Goal: Task Accomplishment & Management: Use online tool/utility

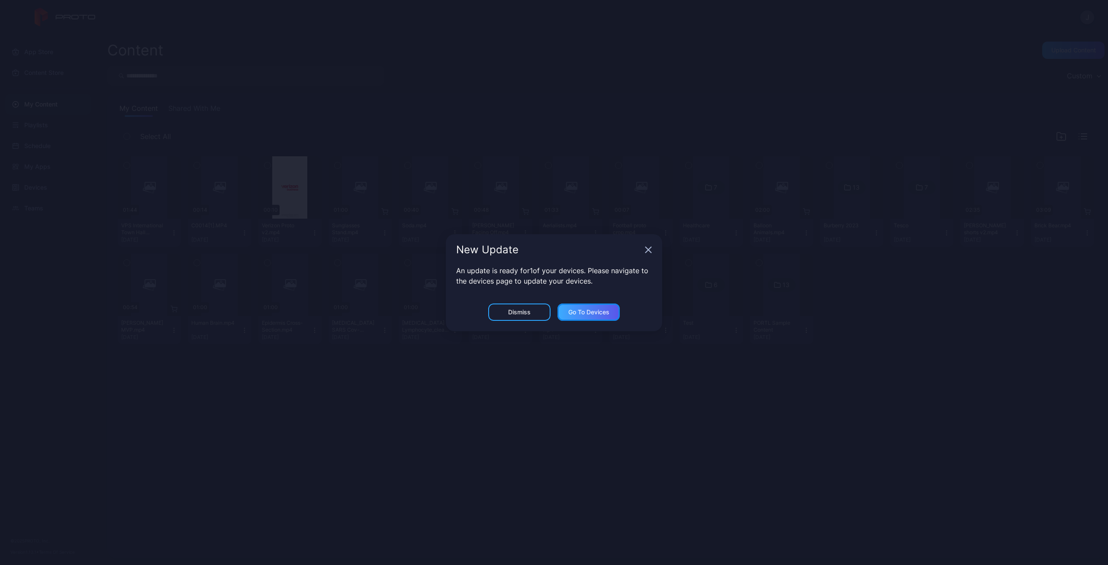
click at [568, 312] on div "Go to devices" at bounding box center [589, 312] width 62 height 17
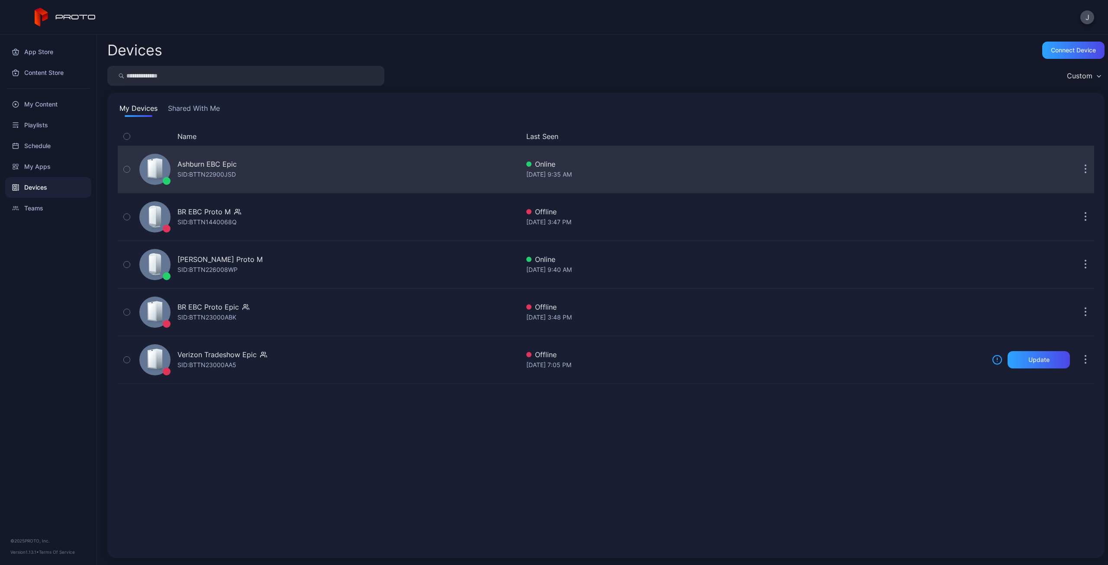
click at [126, 169] on icon "button" at bounding box center [127, 170] width 6 height 10
click at [207, 171] on div "SID: BTTN22900JSD" at bounding box center [207, 174] width 58 height 10
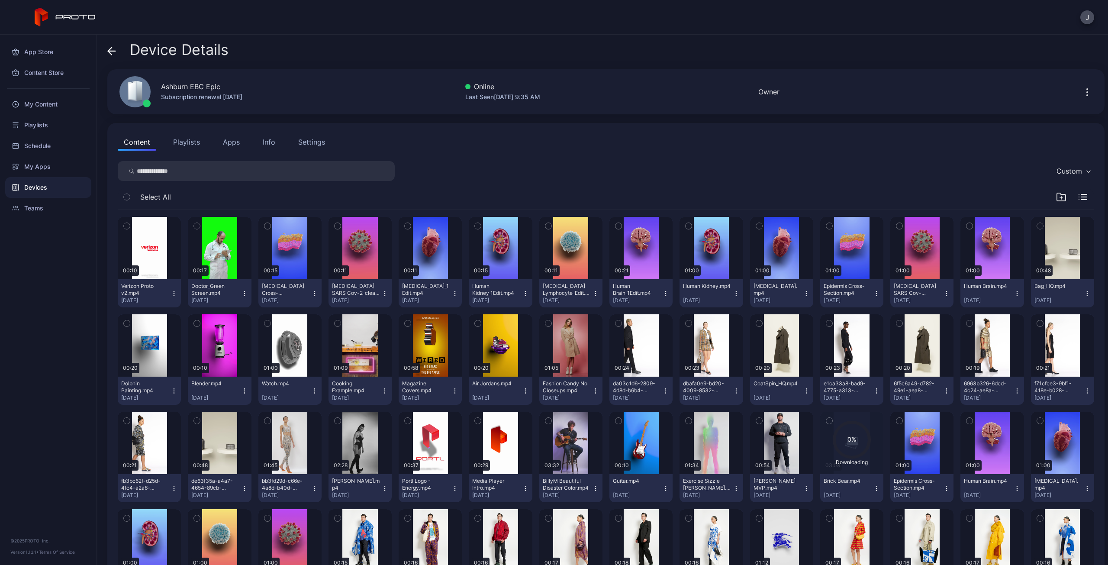
click at [319, 143] on div "Settings" at bounding box center [311, 142] width 27 height 10
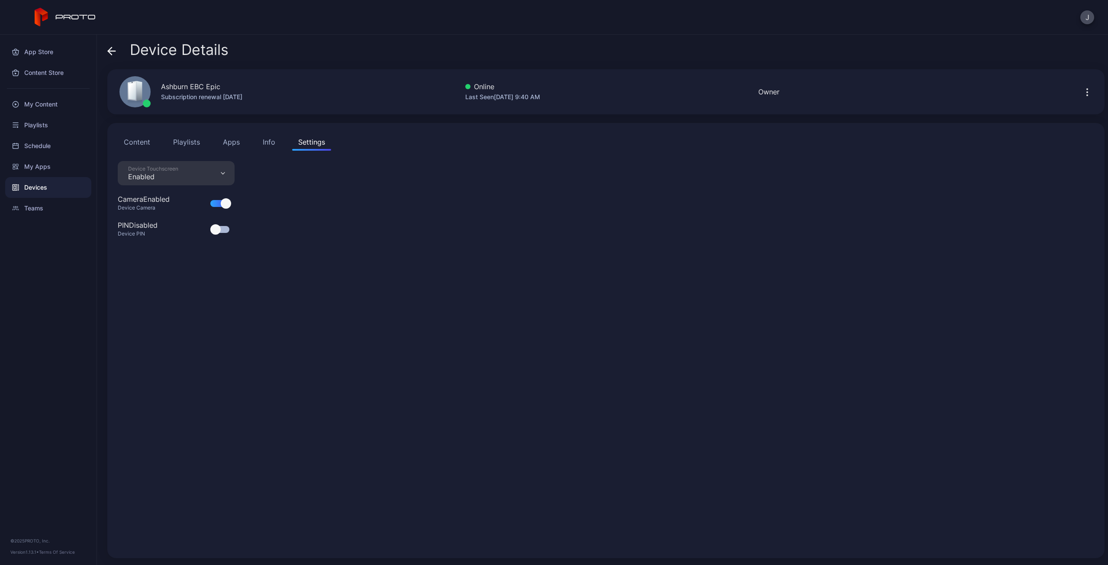
click at [146, 142] on button "Content" at bounding box center [137, 141] width 39 height 17
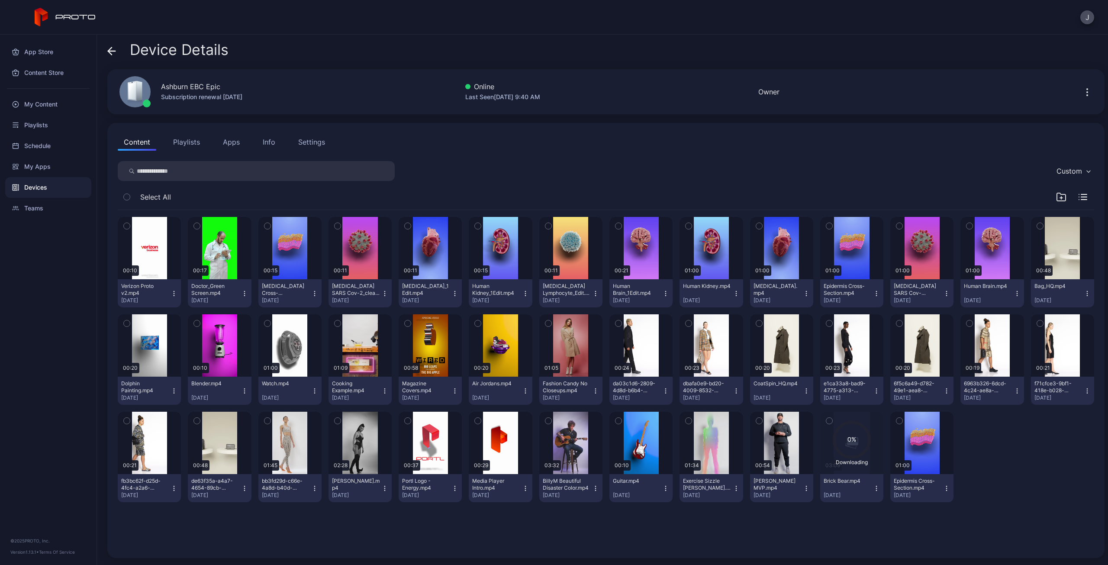
click at [272, 142] on div "Info" at bounding box center [269, 142] width 13 height 10
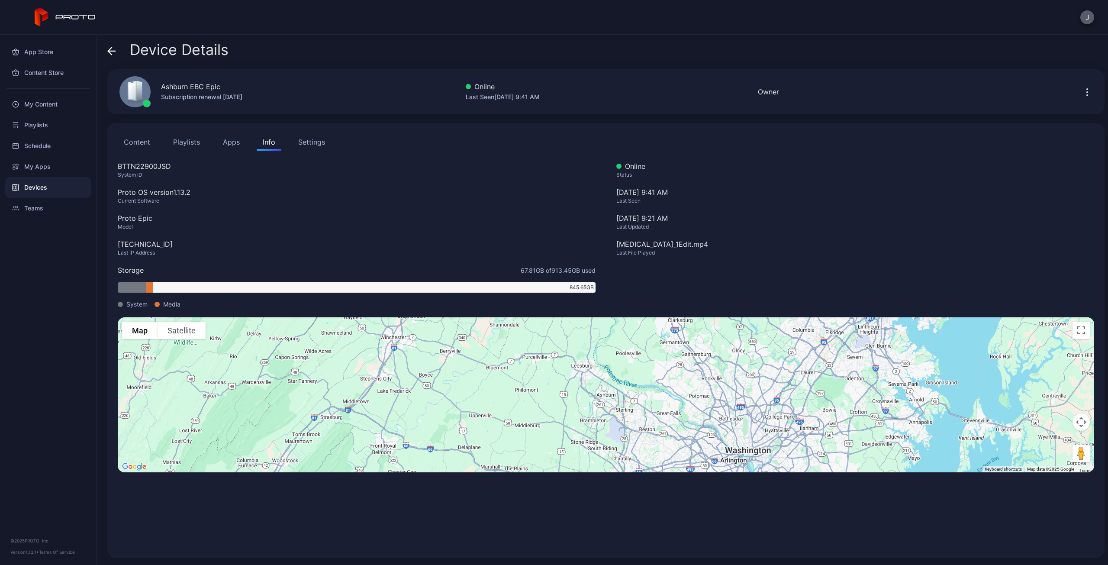
click at [1085, 15] on button "J" at bounding box center [1088, 17] width 14 height 14
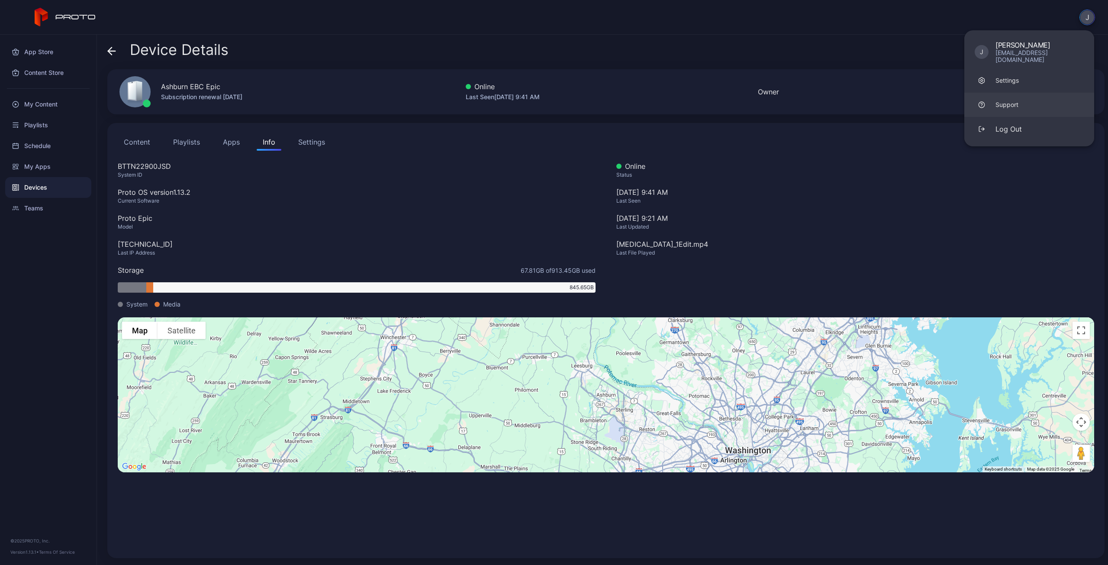
click at [1009, 100] on div "Support" at bounding box center [1007, 104] width 23 height 9
click at [159, 167] on div "BTTN22900JSD" at bounding box center [357, 166] width 478 height 10
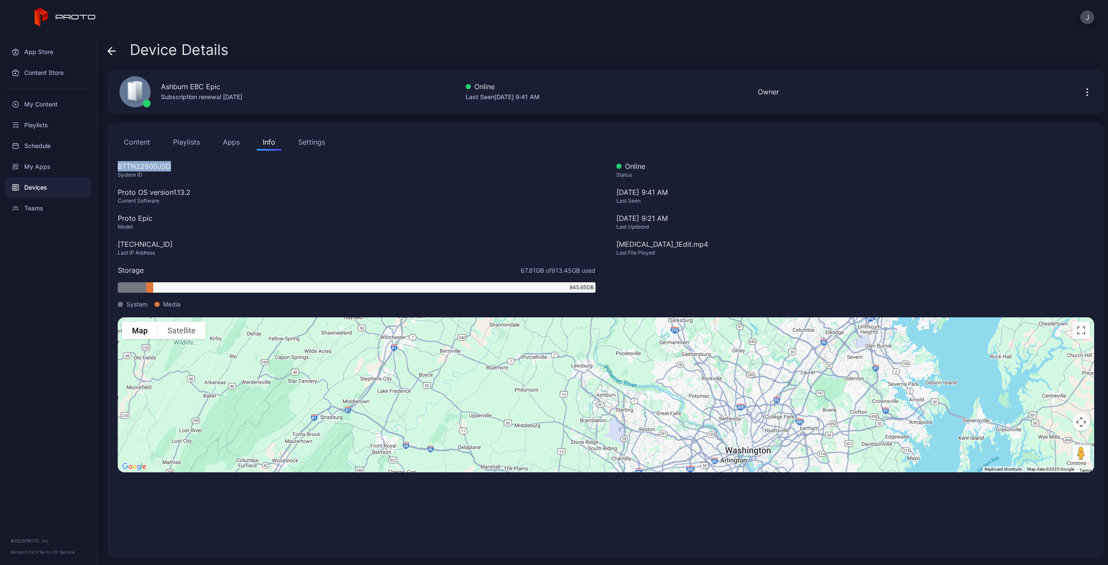
click at [159, 167] on div "BTTN22900JSD" at bounding box center [357, 166] width 478 height 10
copy div "BTTN22900JSD"
drag, startPoint x: 202, startPoint y: 191, endPoint x: 175, endPoint y: 192, distance: 26.9
click at [175, 192] on div "Proto OS version 1.13.2" at bounding box center [357, 192] width 478 height 10
copy div "1.13.2"
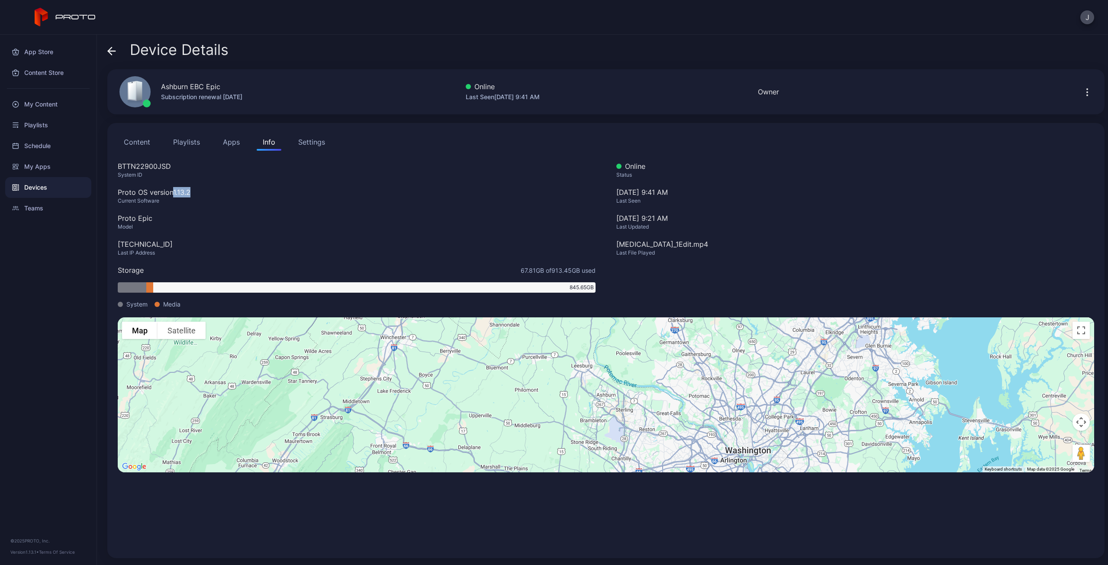
click at [1082, 92] on icon "button" at bounding box center [1087, 92] width 10 height 10
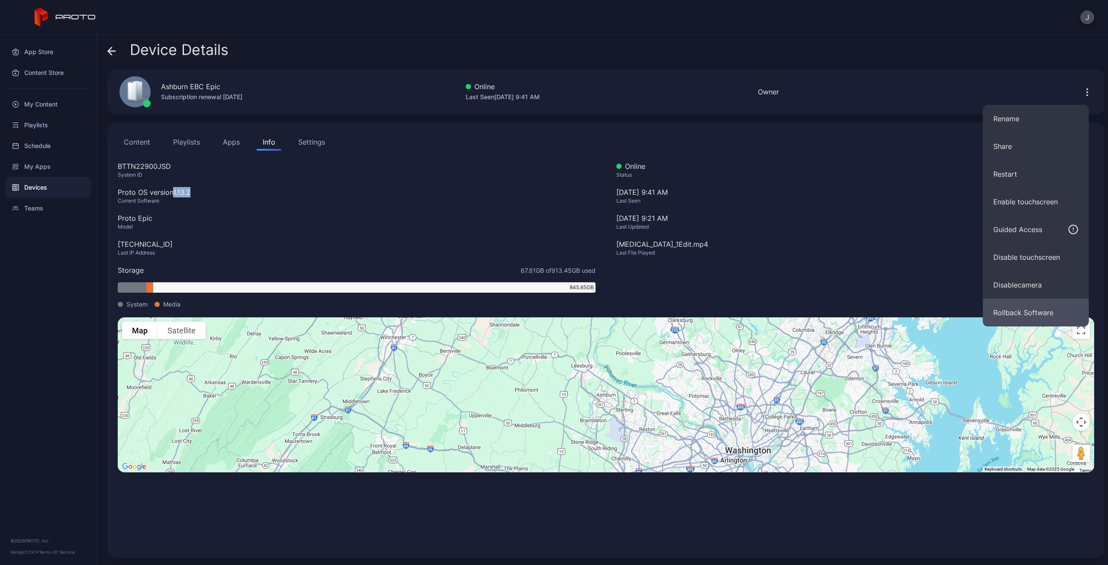
click at [1012, 316] on button "Rollback Software" at bounding box center [1036, 313] width 106 height 28
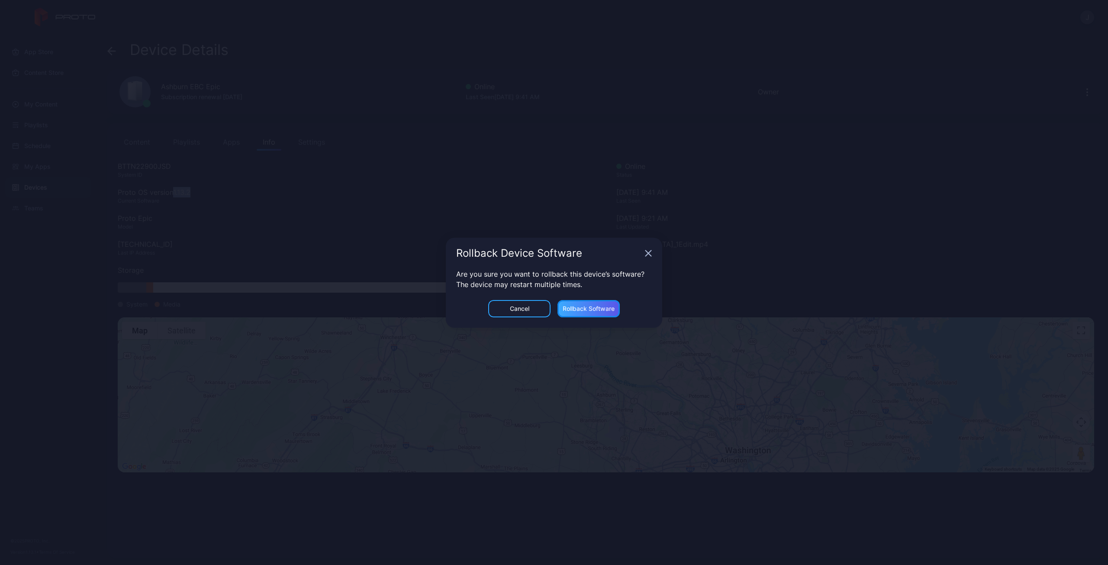
click at [592, 307] on div "Rollback Software" at bounding box center [589, 308] width 52 height 7
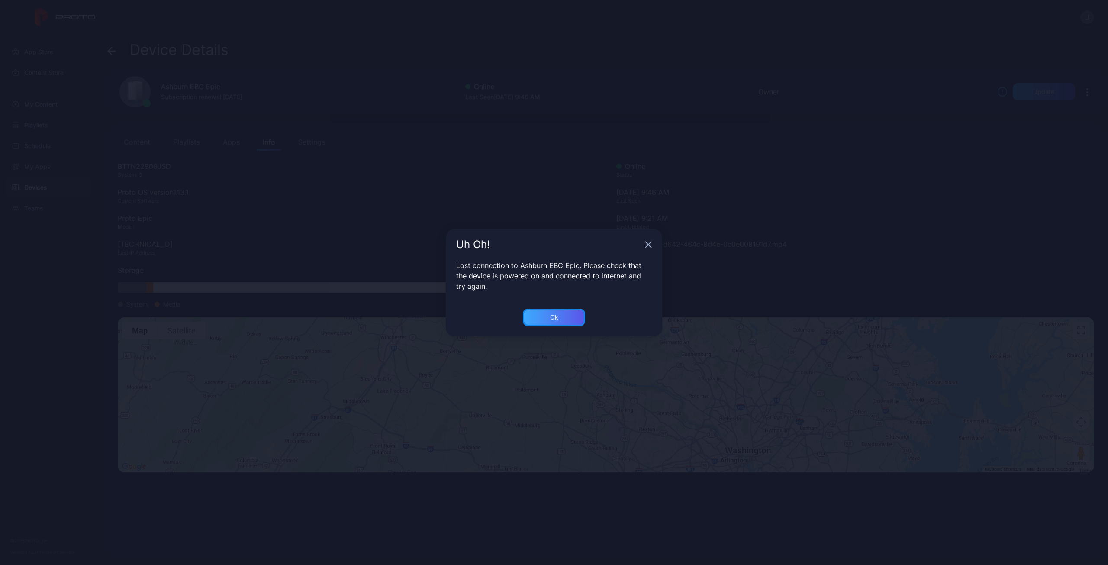
click at [543, 313] on div "Ok" at bounding box center [554, 317] width 62 height 17
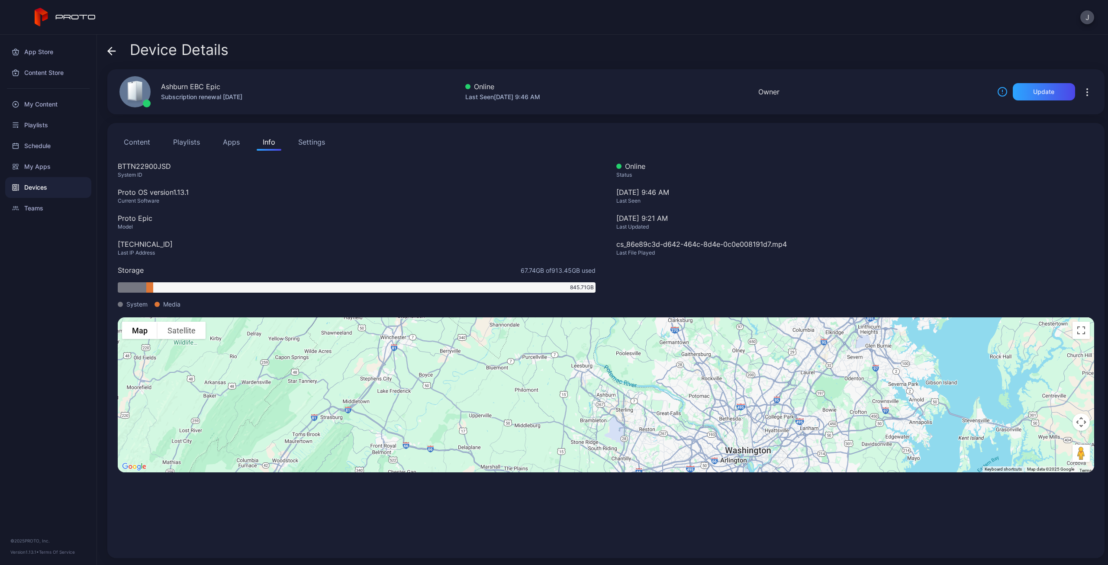
click at [1082, 92] on icon "button" at bounding box center [1087, 92] width 10 height 10
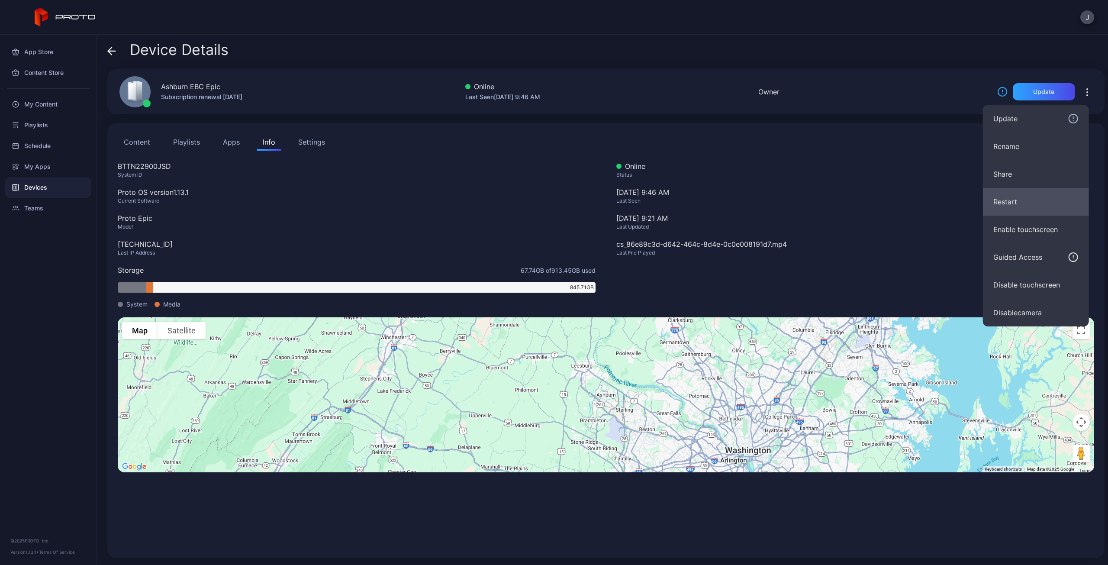
click at [1007, 203] on button "Restart" at bounding box center [1036, 202] width 106 height 28
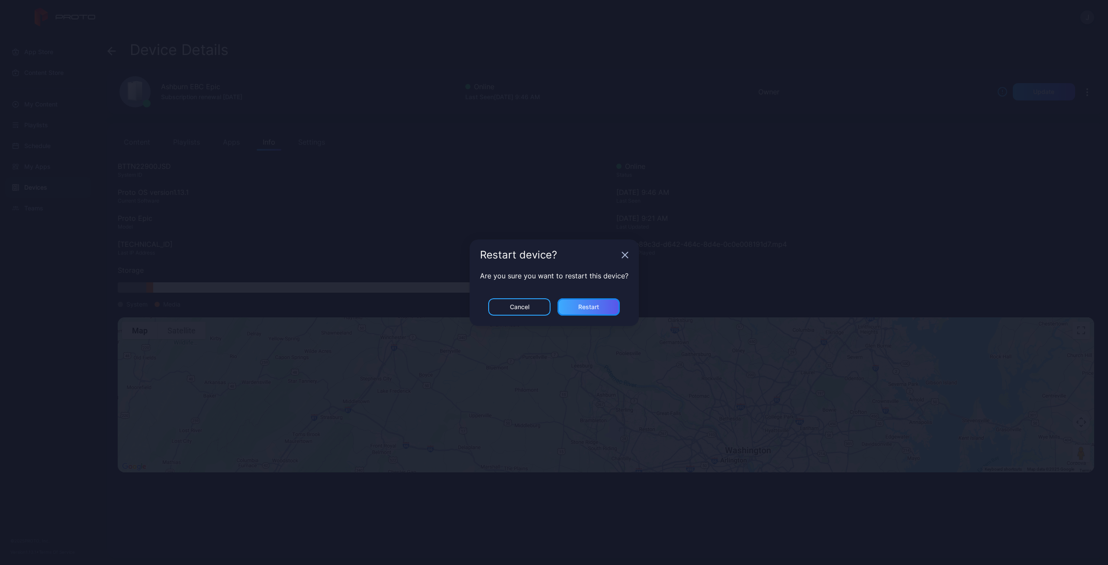
click at [574, 309] on div "Restart" at bounding box center [589, 306] width 62 height 17
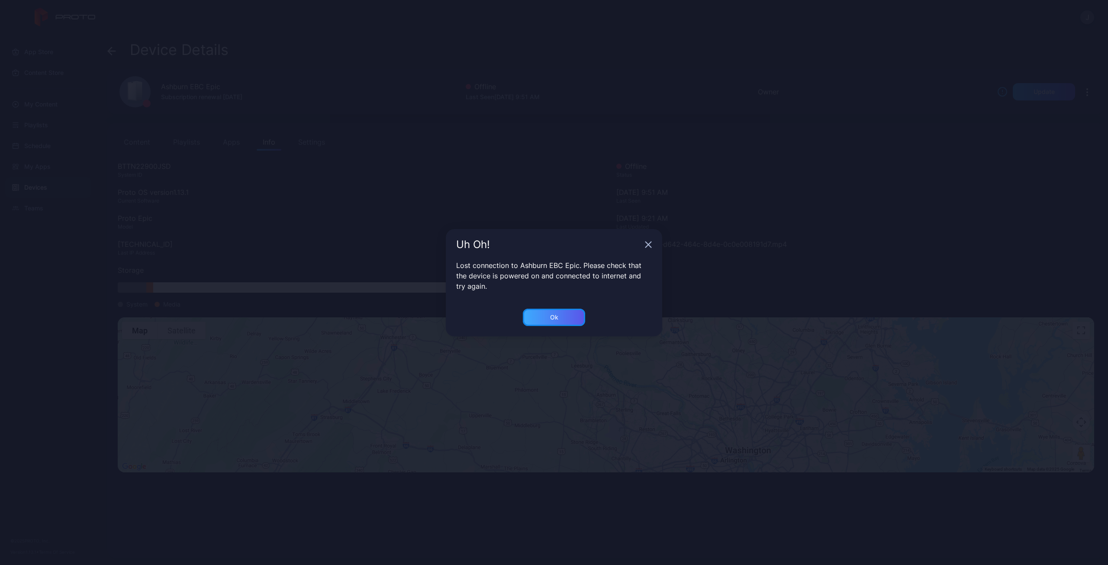
click at [536, 325] on div "Ok" at bounding box center [554, 317] width 62 height 17
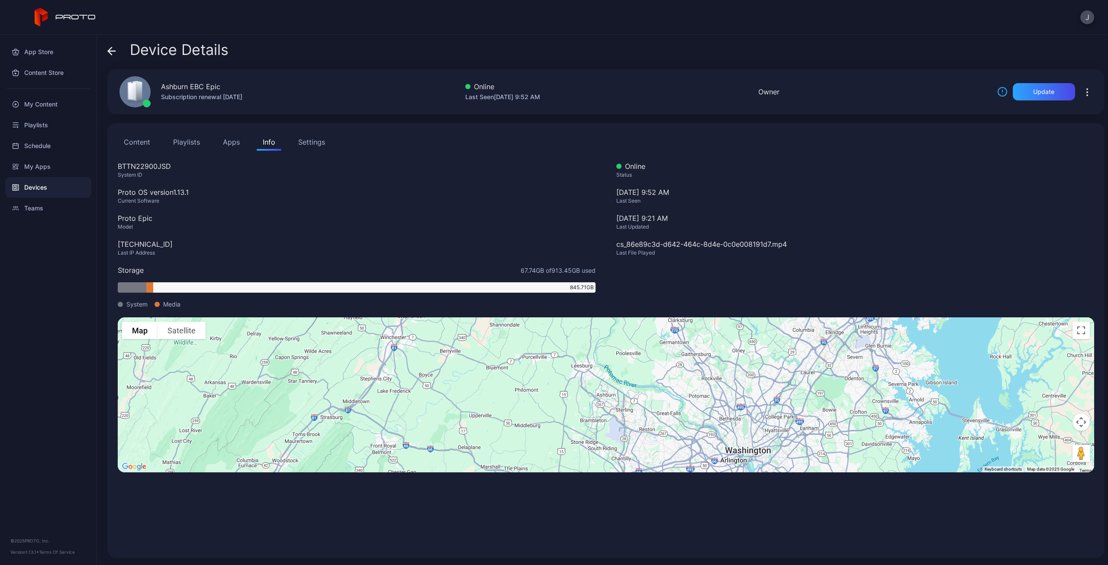
click at [599, 43] on div "Device Details" at bounding box center [606, 52] width 998 height 21
click at [1034, 90] on div "Update" at bounding box center [1044, 91] width 21 height 7
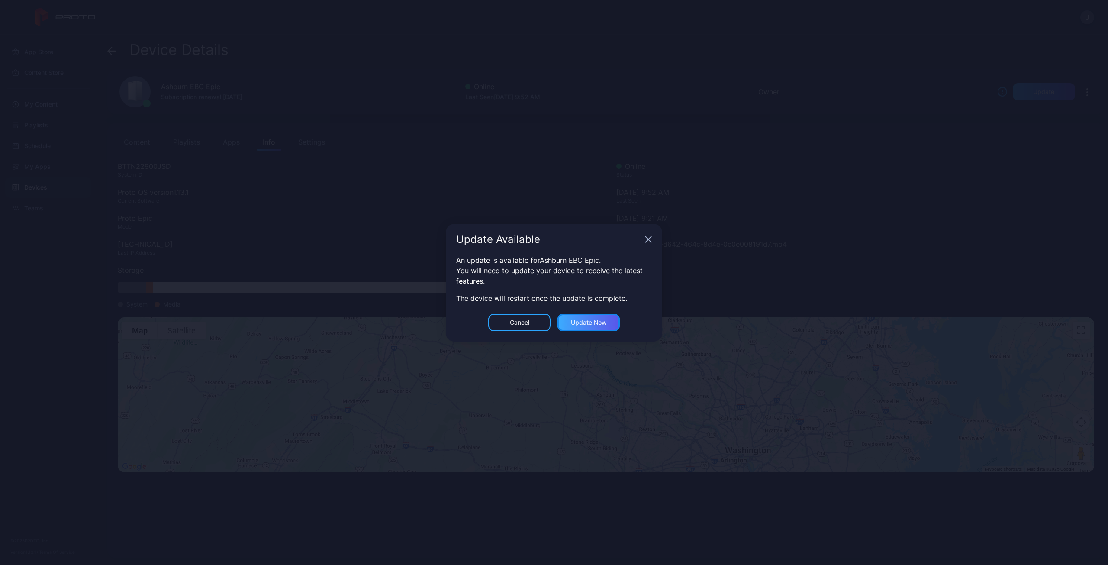
click at [583, 320] on div "Update now" at bounding box center [589, 322] width 36 height 7
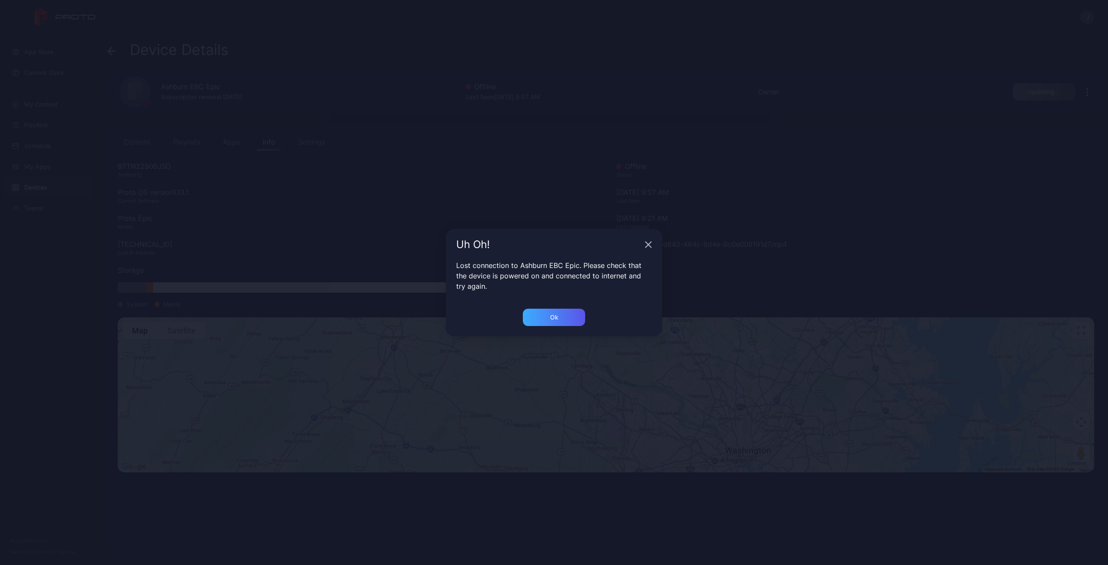
drag, startPoint x: 545, startPoint y: 305, endPoint x: 543, endPoint y: 310, distance: 5.5
click at [543, 310] on div "Uh Oh! Lost connection to Ashburn EBC Epic. Please check that the device is pow…" at bounding box center [554, 282] width 216 height 107
click at [546, 317] on div "Ok" at bounding box center [554, 317] width 62 height 17
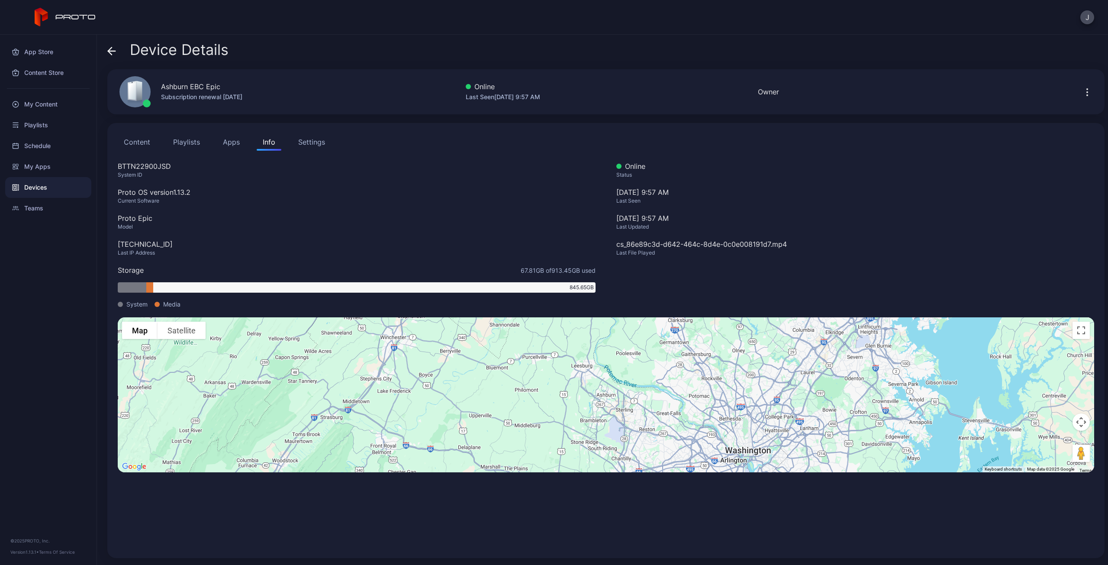
click at [317, 139] on div "Settings" at bounding box center [311, 142] width 27 height 10
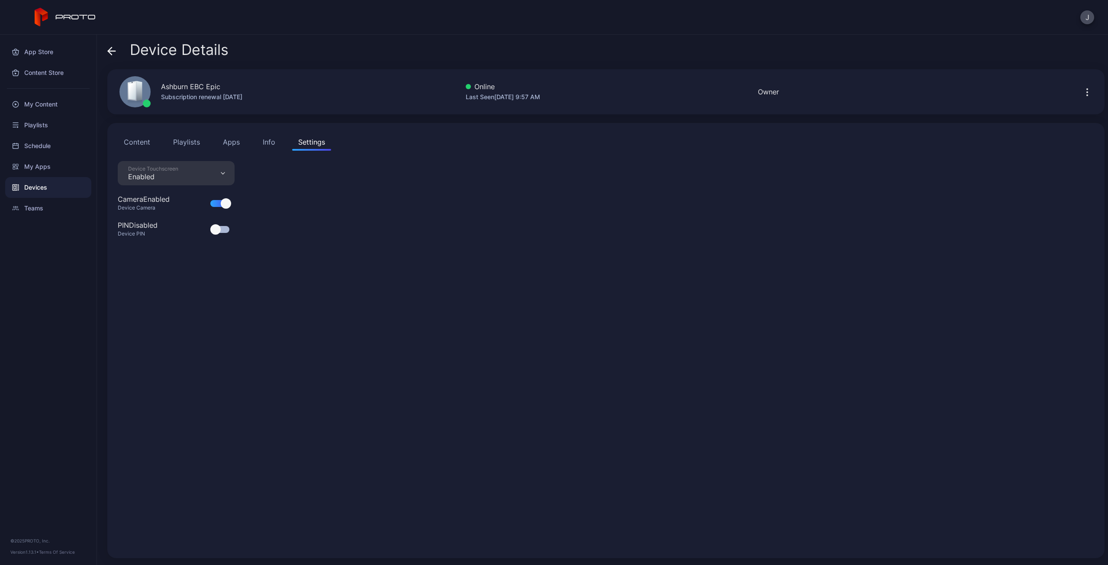
click at [266, 142] on div "Info" at bounding box center [269, 142] width 13 height 10
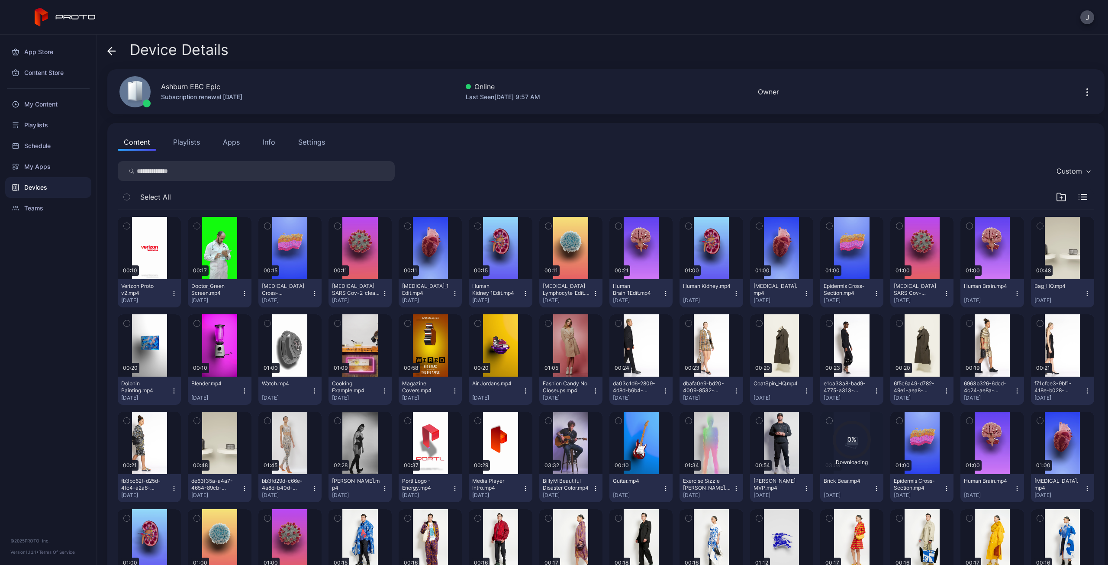
click at [1082, 92] on icon "button" at bounding box center [1087, 92] width 10 height 10
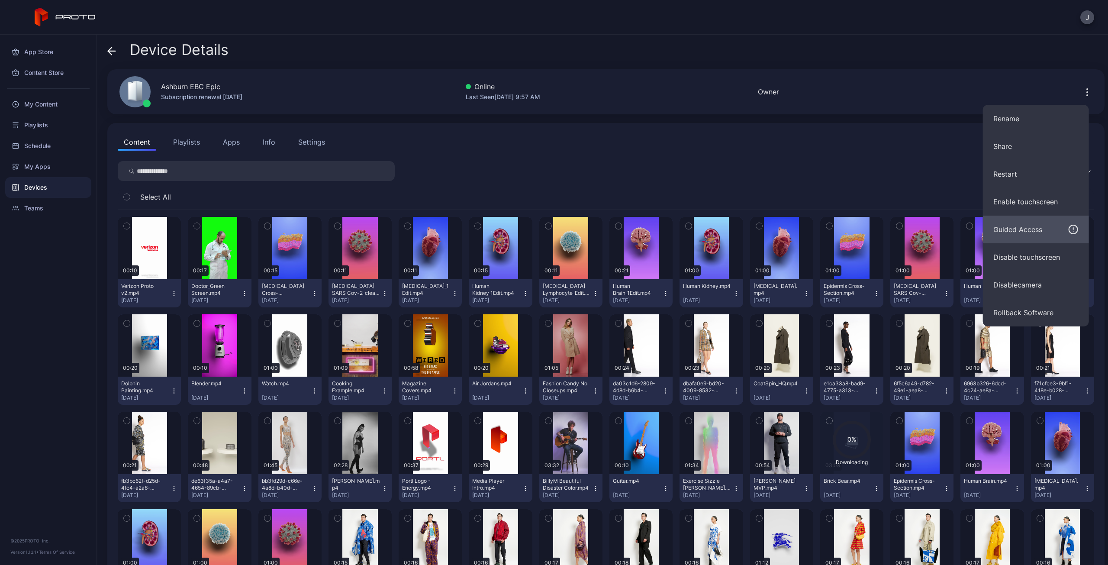
click at [1039, 228] on div "Guided Access" at bounding box center [1018, 229] width 49 height 10
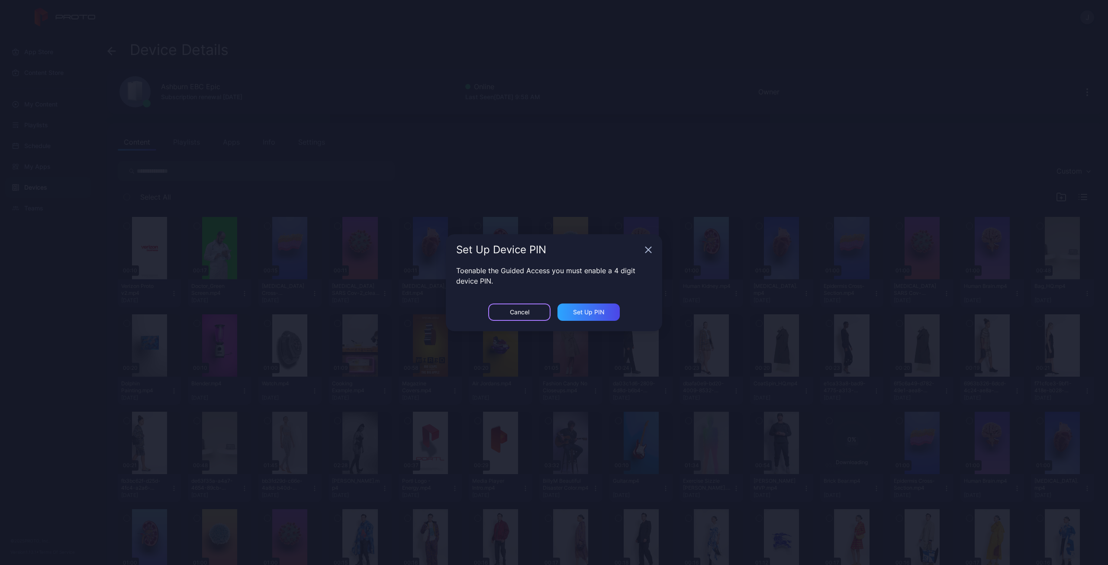
drag, startPoint x: 513, startPoint y: 313, endPoint x: 742, endPoint y: 300, distance: 229.0
click at [514, 313] on div "Cancel" at bounding box center [519, 312] width 19 height 7
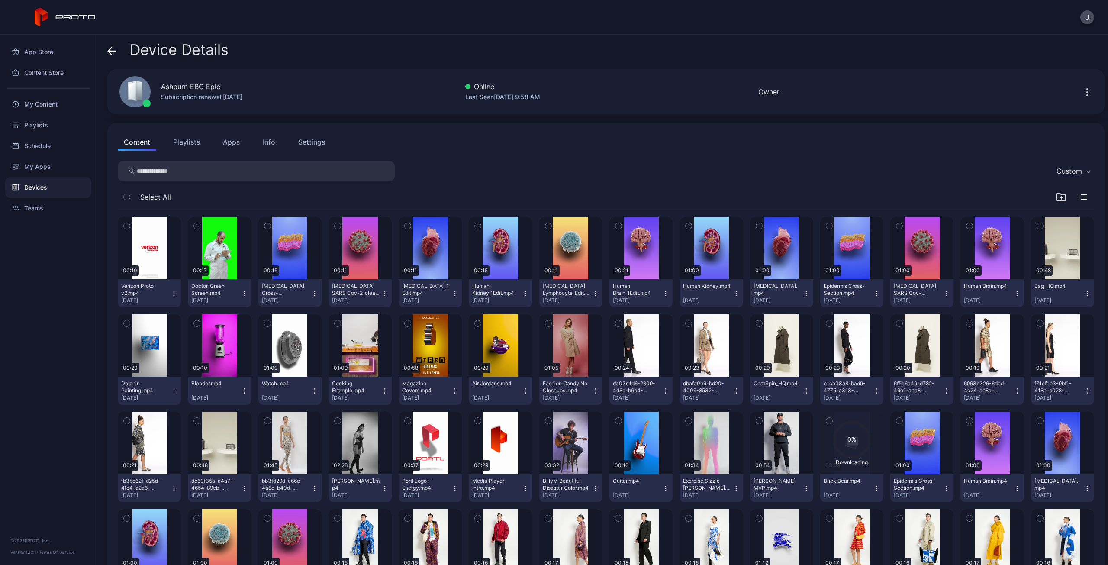
click at [1082, 90] on icon "button" at bounding box center [1087, 92] width 10 height 10
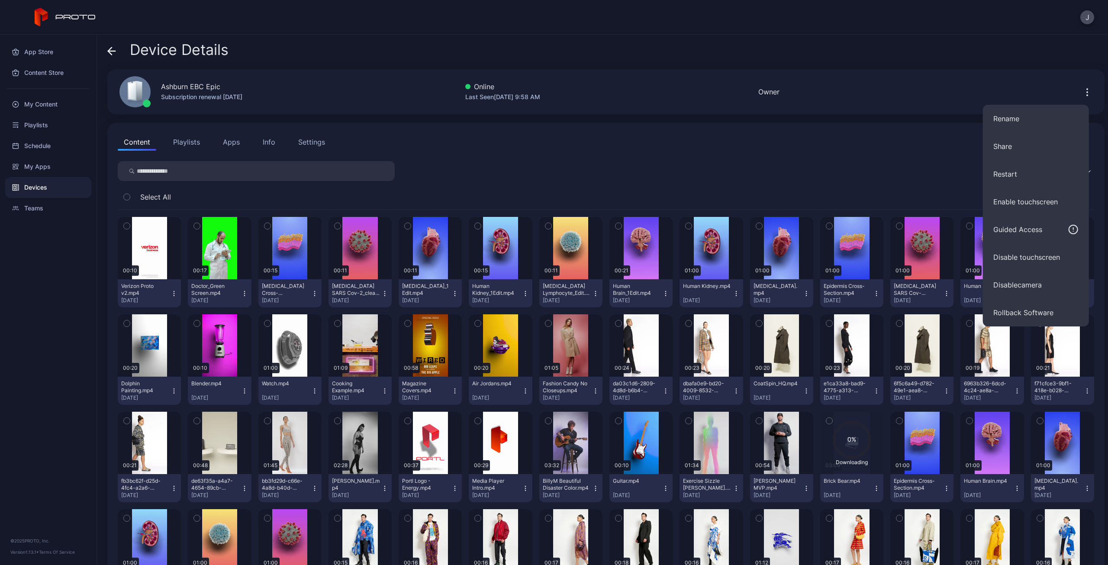
click at [205, 86] on div "Ashburn EBC Epic" at bounding box center [190, 86] width 59 height 10
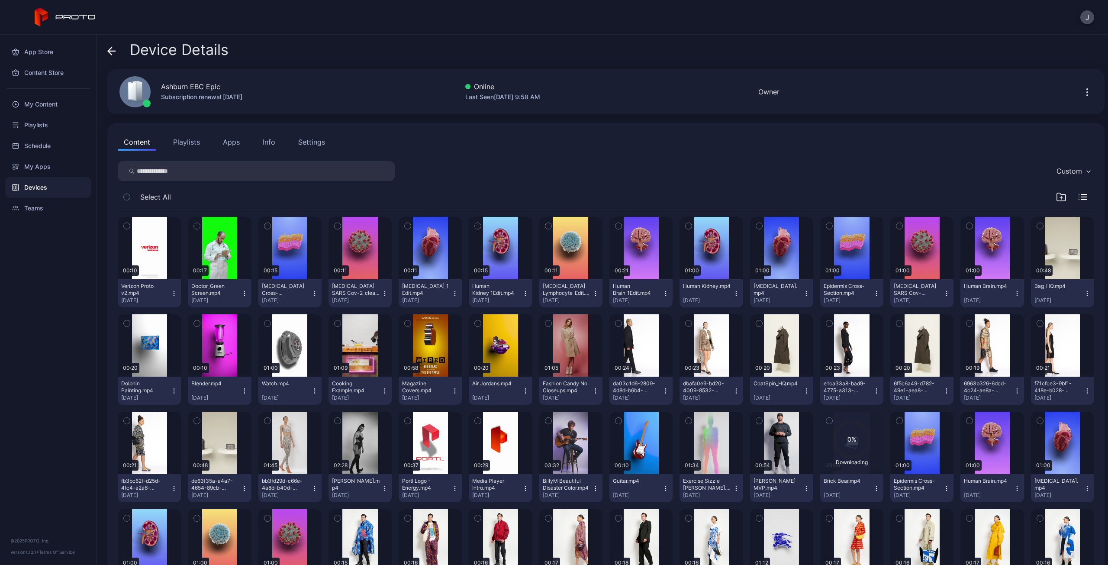
drag, startPoint x: 310, startPoint y: 151, endPoint x: 308, endPoint y: 144, distance: 7.1
click at [310, 151] on div "Content Playlists Apps Info Settings Custom Select All 00:10 Verizon Proto v2.m…" at bounding box center [606, 418] width 998 height 591
click at [308, 144] on div "Settings" at bounding box center [311, 142] width 27 height 10
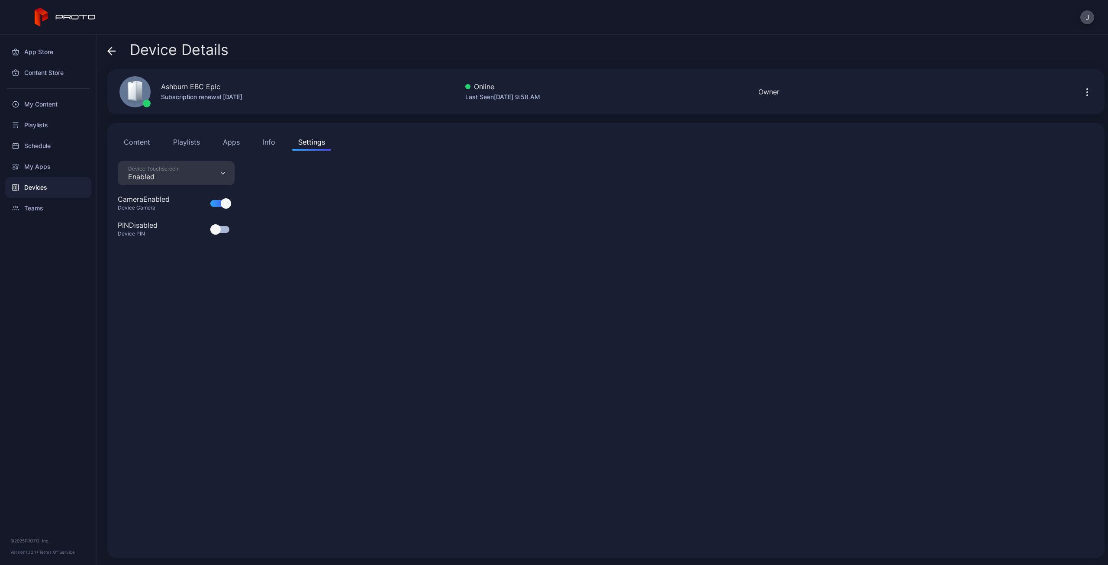
click at [270, 141] on div "Info" at bounding box center [269, 142] width 13 height 10
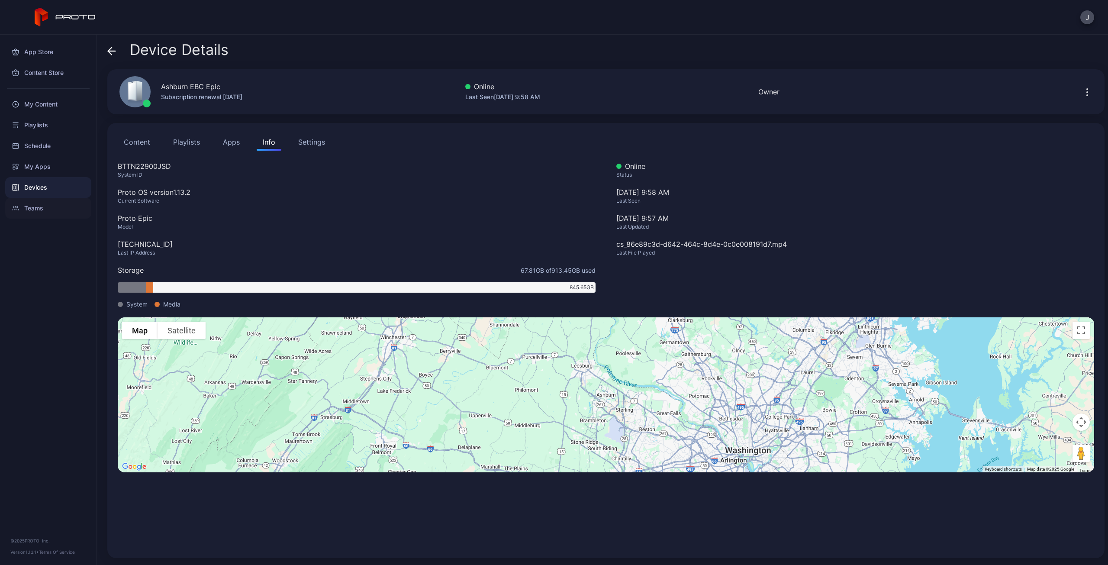
click at [38, 206] on div "Teams" at bounding box center [48, 208] width 86 height 21
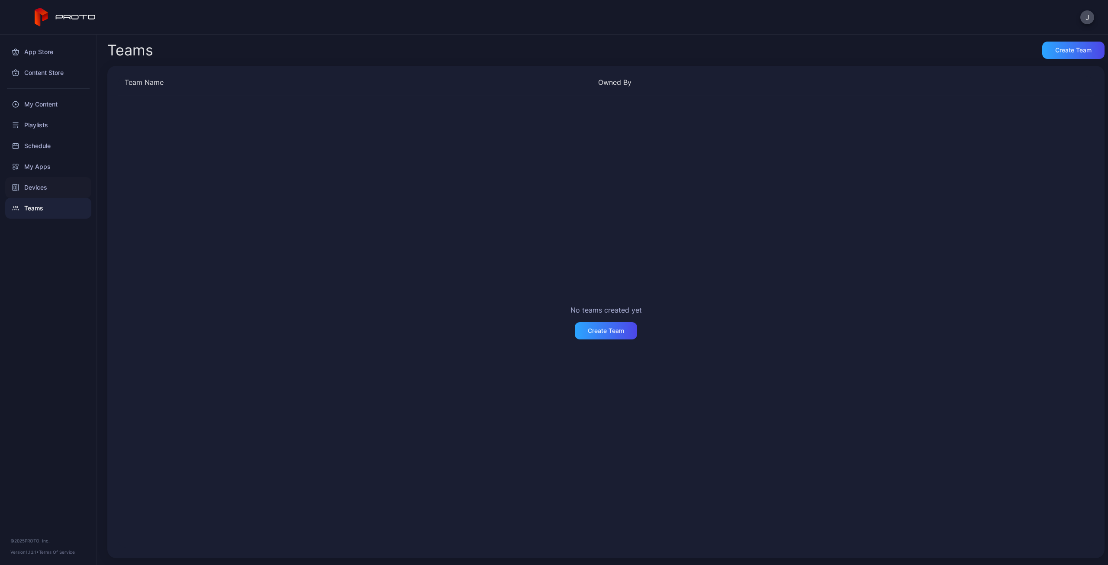
click at [35, 189] on div "Devices" at bounding box center [48, 187] width 86 height 21
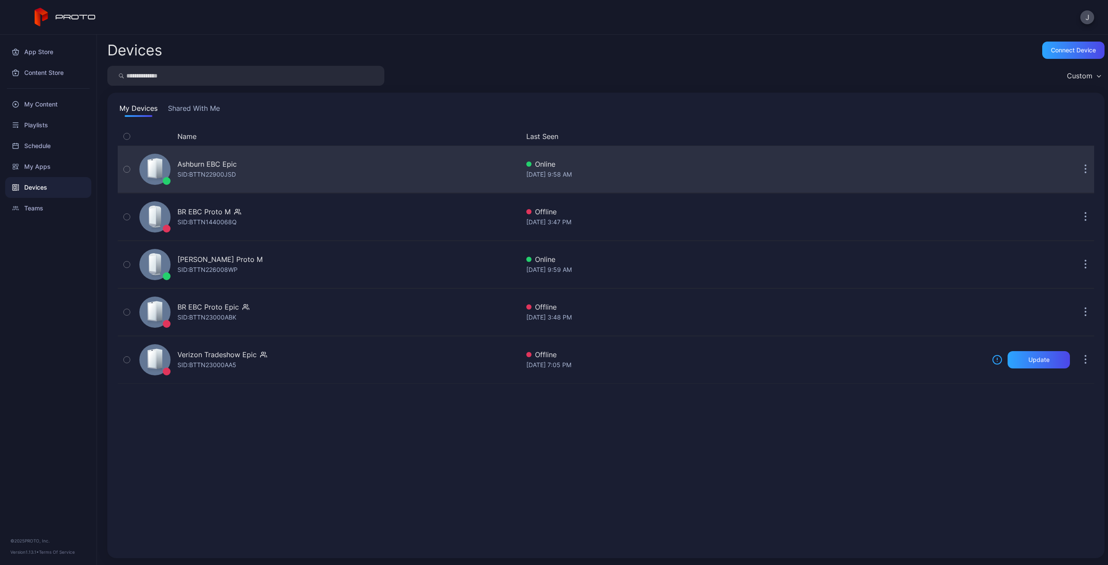
click at [1085, 168] on icon "button" at bounding box center [1086, 170] width 2 height 10
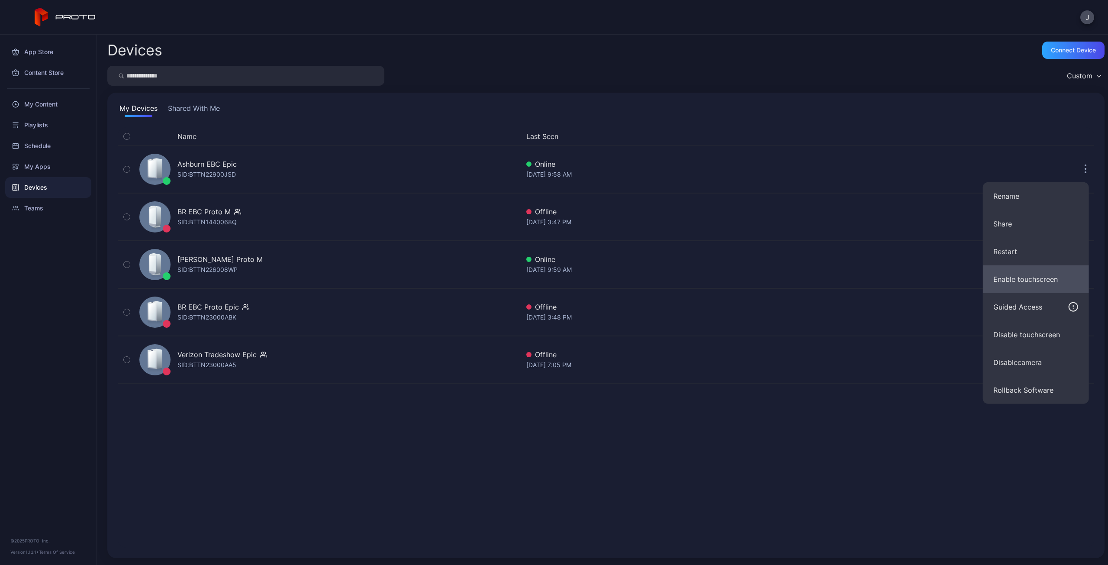
click at [1020, 276] on button "Enable touchscreen" at bounding box center [1036, 279] width 106 height 28
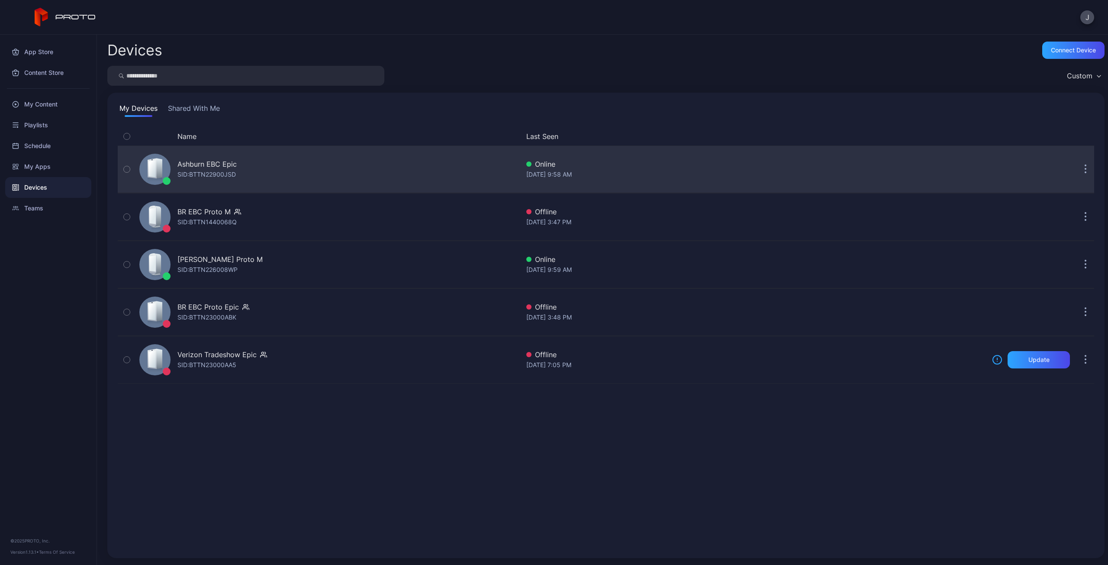
click at [1078, 165] on button "button" at bounding box center [1085, 169] width 17 height 17
click at [656, 165] on div "Online" at bounding box center [756, 164] width 459 height 10
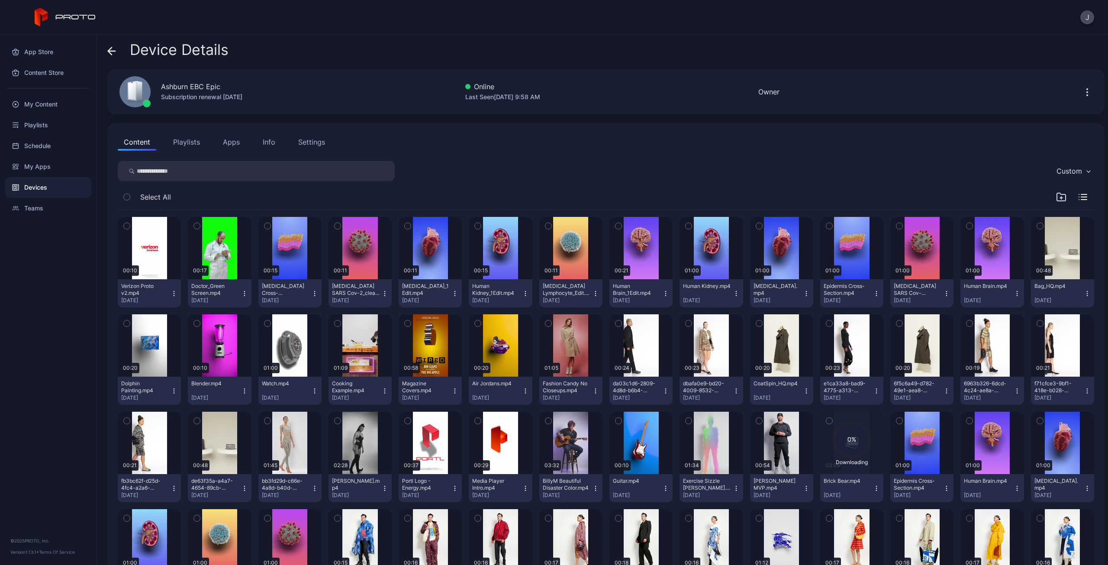
click at [308, 147] on button "Settings" at bounding box center [311, 141] width 39 height 17
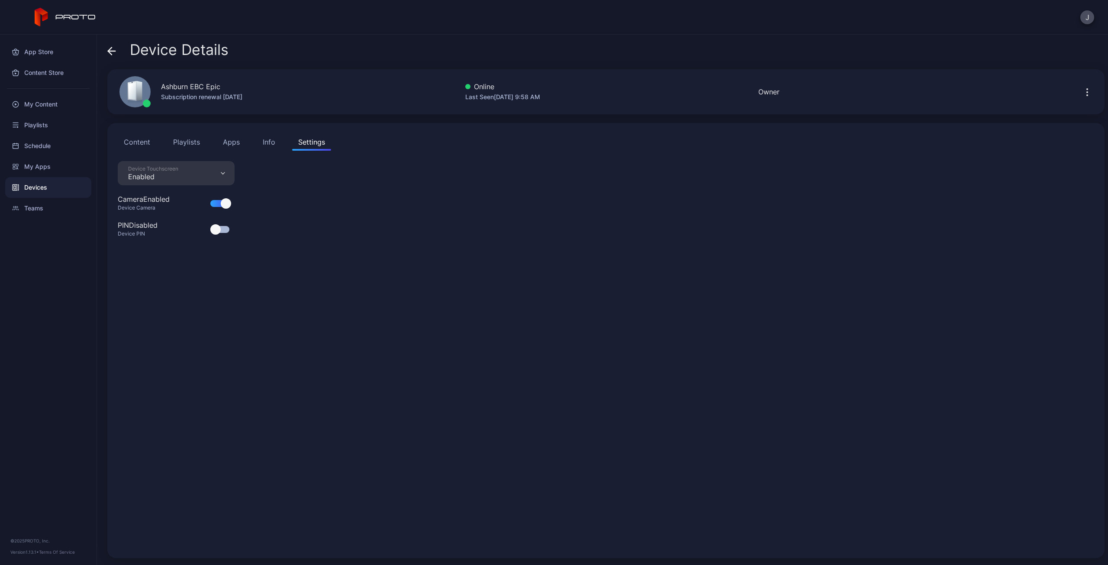
click at [139, 141] on button "Content" at bounding box center [137, 141] width 39 height 17
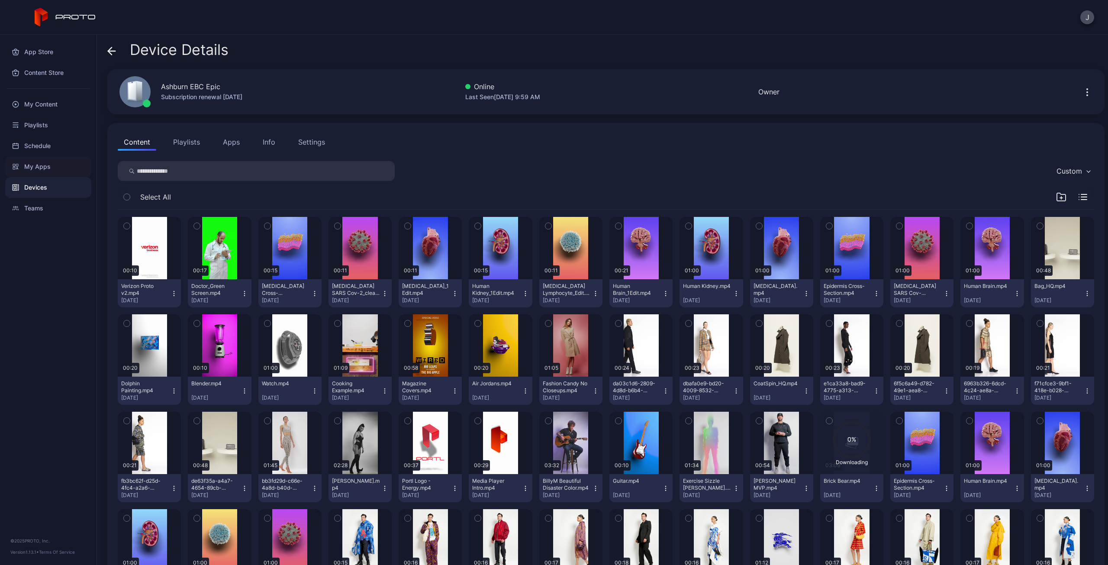
click at [38, 168] on div "My Apps" at bounding box center [48, 166] width 86 height 21
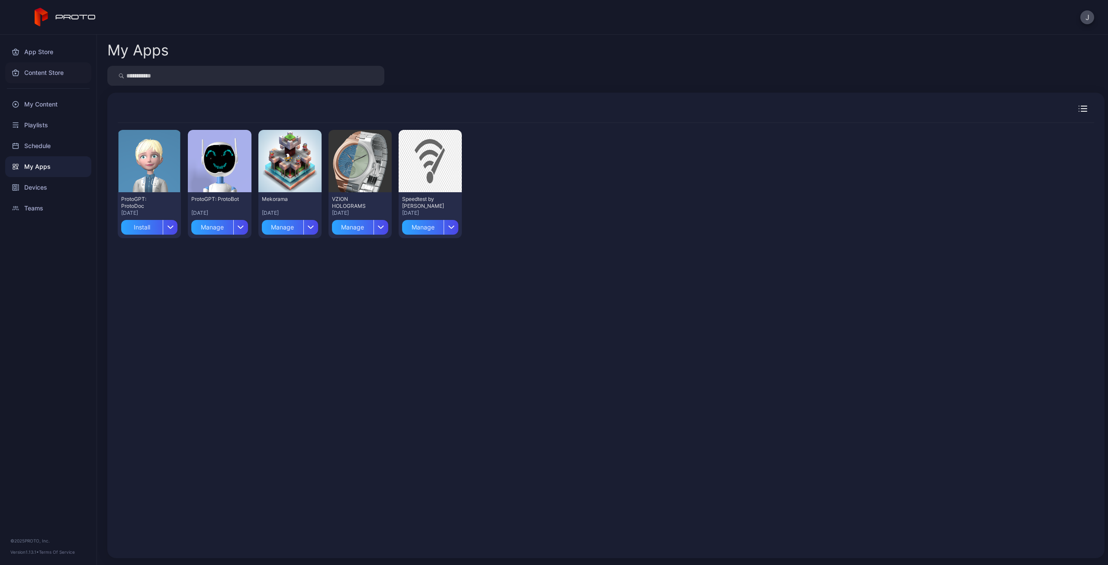
click at [36, 75] on div "Content Store" at bounding box center [48, 72] width 86 height 21
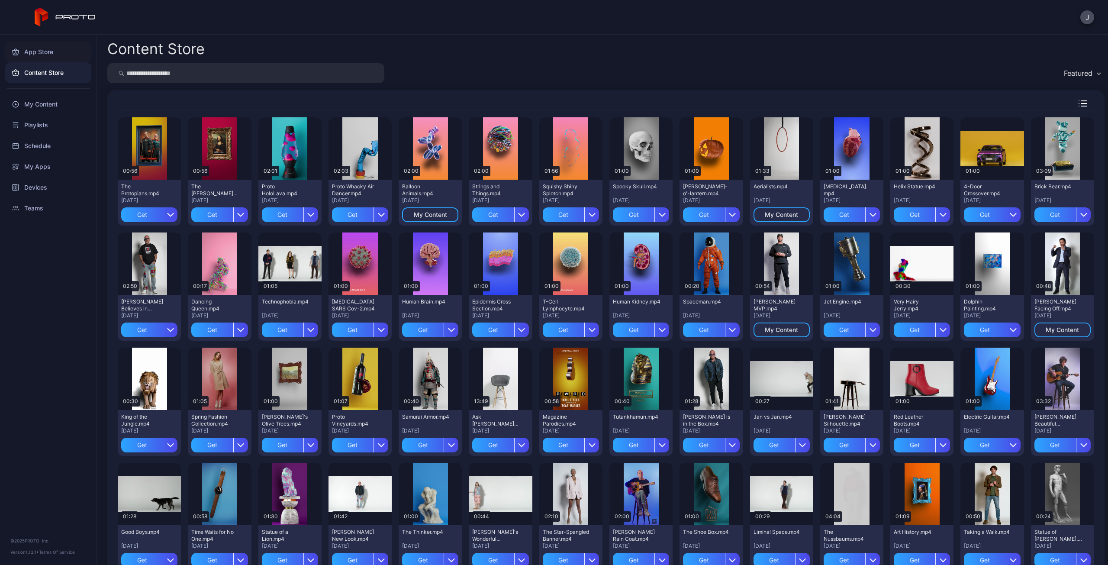
click at [44, 50] on div "App Store" at bounding box center [48, 52] width 86 height 21
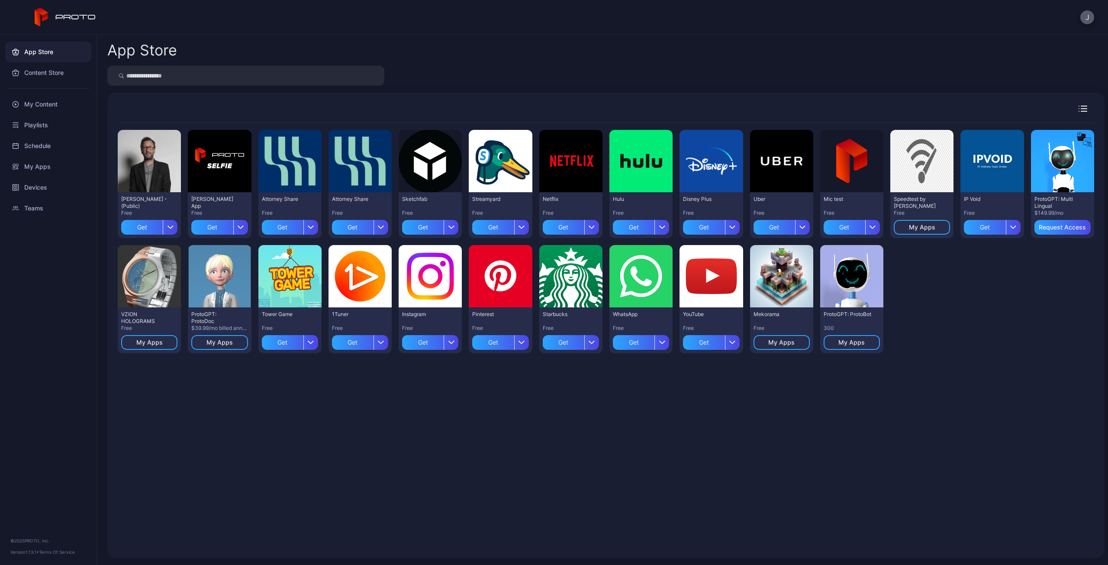
click at [1085, 20] on button "J" at bounding box center [1088, 17] width 14 height 14
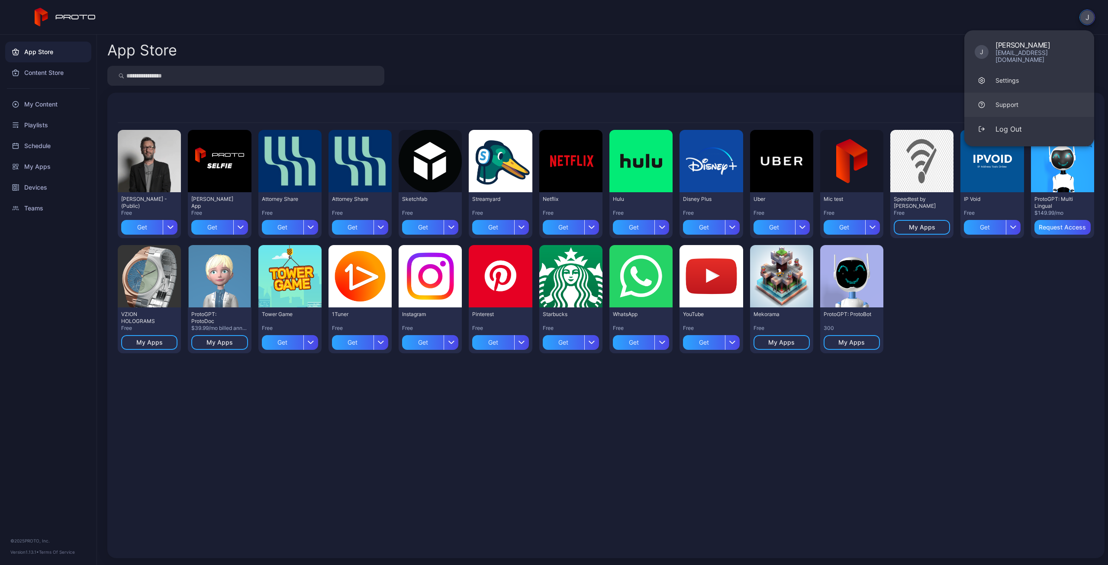
click at [1014, 100] on div "Support" at bounding box center [1007, 104] width 23 height 9
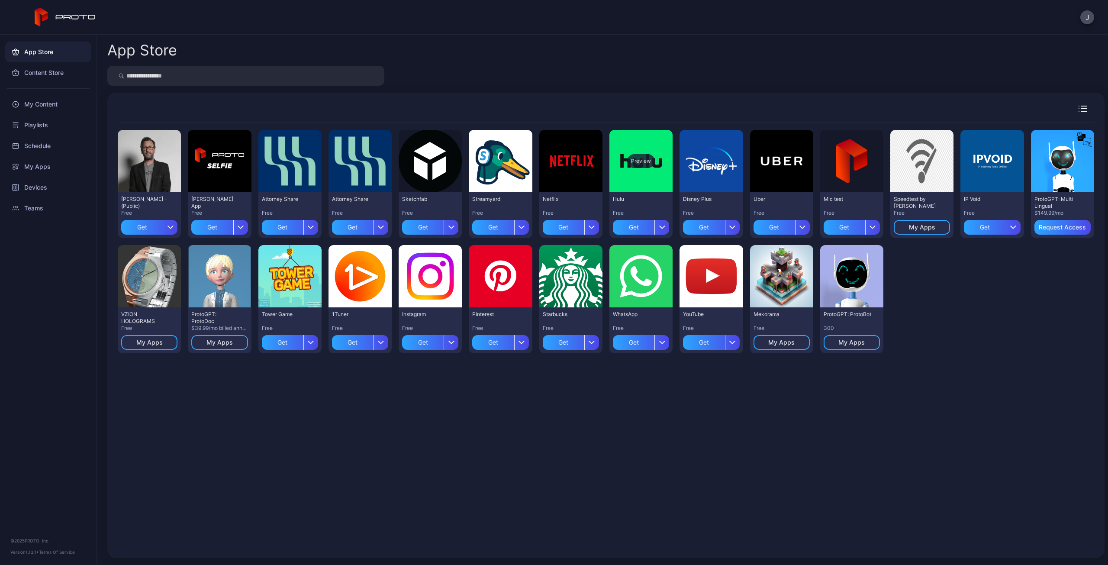
click at [634, 158] on div "Preview" at bounding box center [641, 161] width 28 height 14
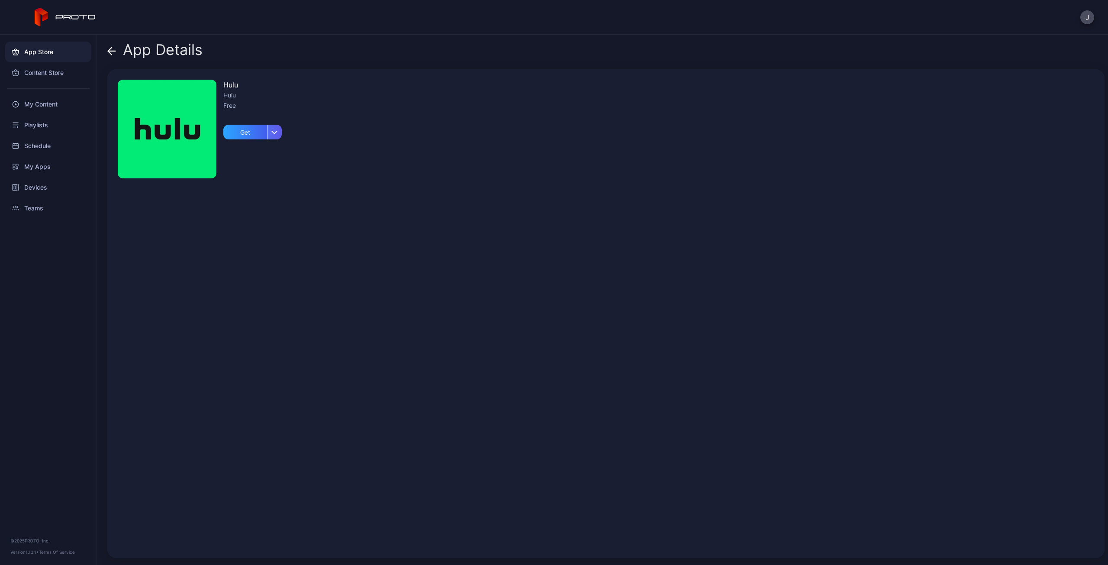
click at [273, 134] on div "button" at bounding box center [274, 132] width 15 height 15
click at [391, 178] on div "Hulu Hulu Free Get" at bounding box center [606, 313] width 998 height 489
click at [106, 48] on div "App Details Hulu Hulu Free Get" at bounding box center [602, 300] width 1011 height 530
click at [107, 48] on div "App Details Hulu Hulu Free Get" at bounding box center [602, 300] width 1011 height 530
click at [110, 51] on icon at bounding box center [111, 51] width 7 height 0
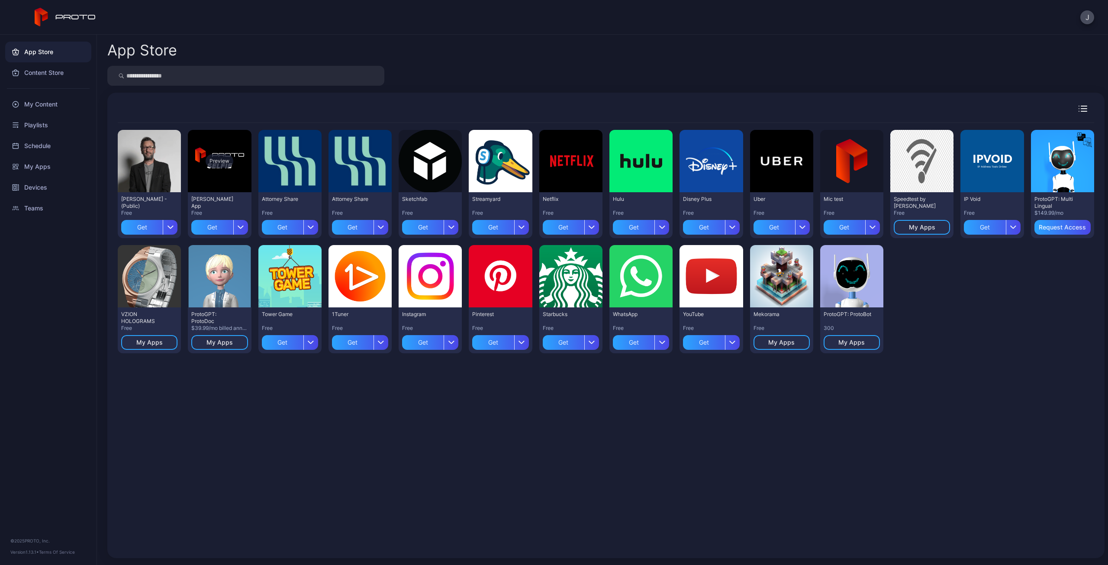
click at [217, 162] on div "Preview" at bounding box center [220, 161] width 28 height 14
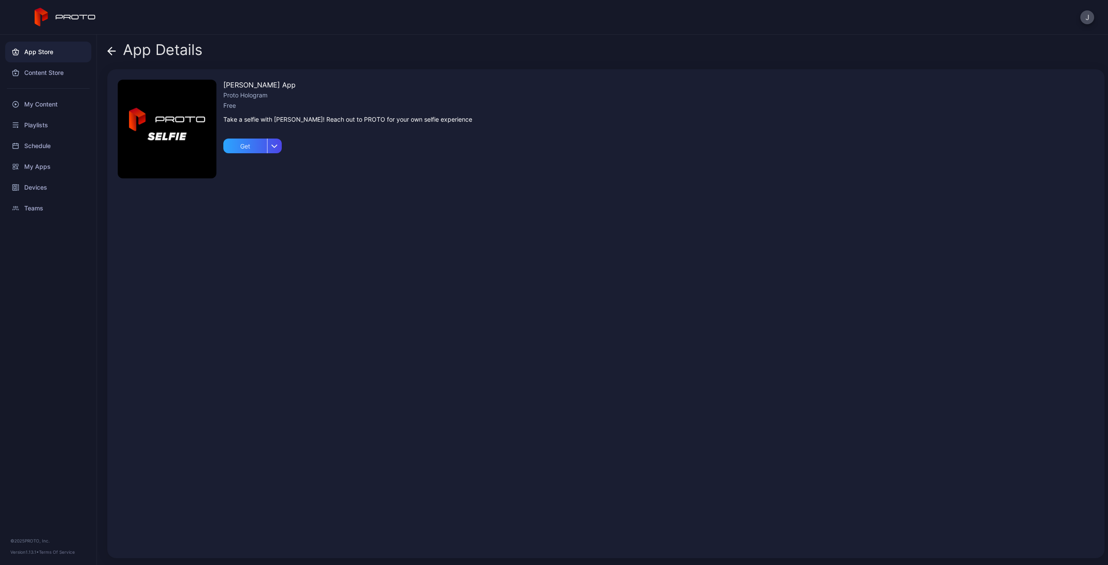
click at [110, 48] on icon at bounding box center [111, 51] width 9 height 9
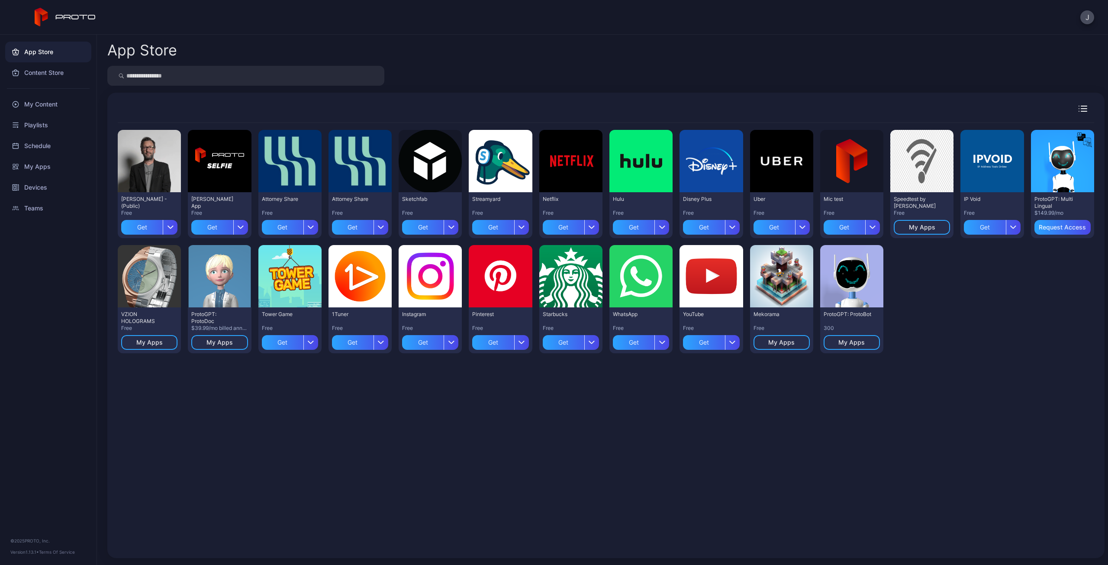
click at [29, 52] on div "App Store" at bounding box center [48, 52] width 86 height 21
click at [149, 162] on div "Preview" at bounding box center [150, 161] width 28 height 14
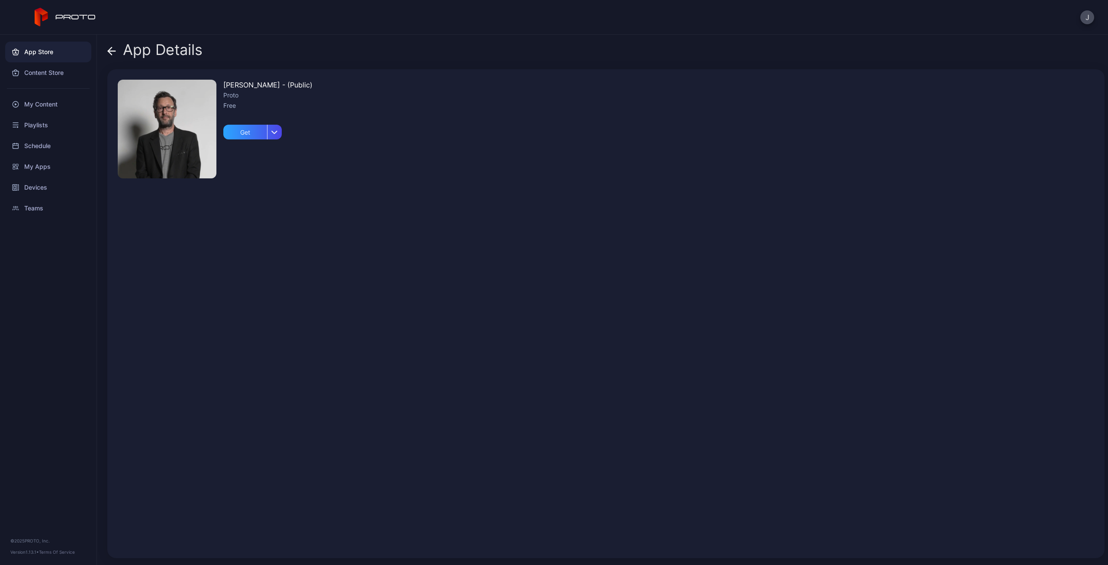
click at [110, 49] on icon at bounding box center [109, 50] width 3 height 7
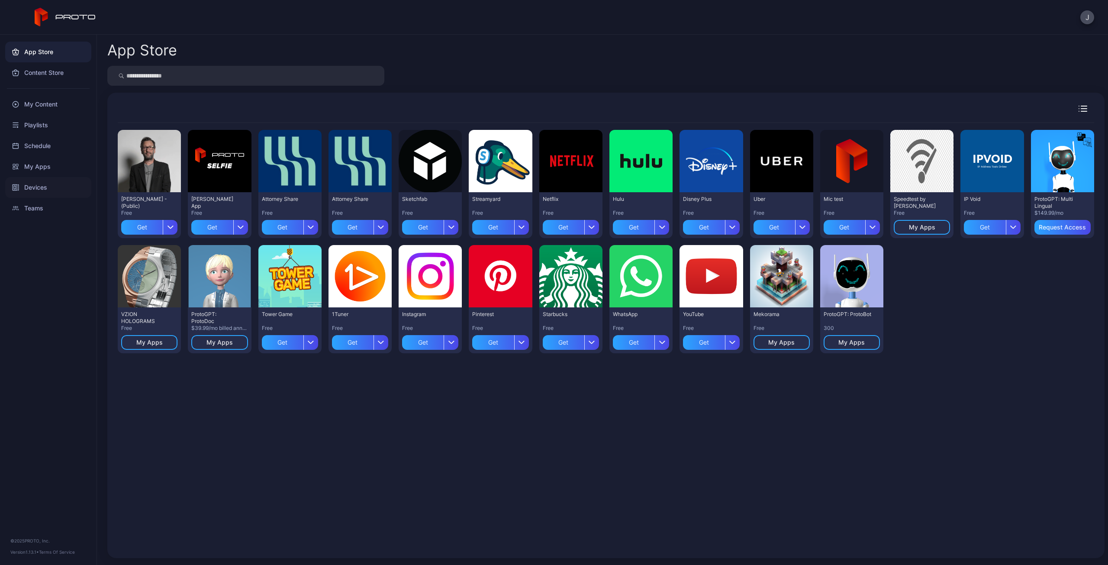
click at [30, 189] on div "Devices" at bounding box center [48, 187] width 86 height 21
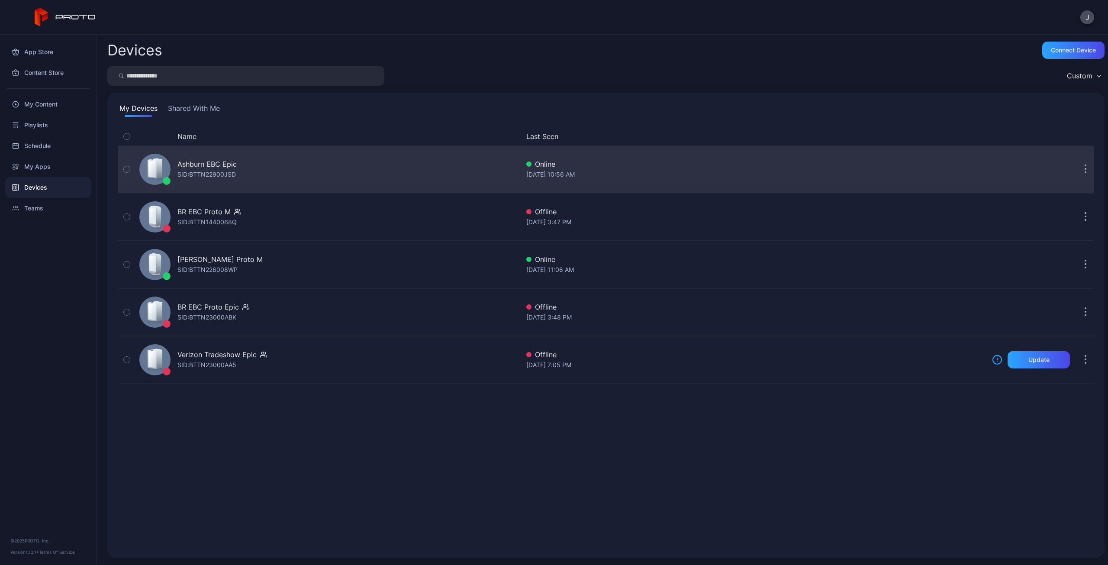
click at [1077, 172] on button "button" at bounding box center [1085, 169] width 17 height 17
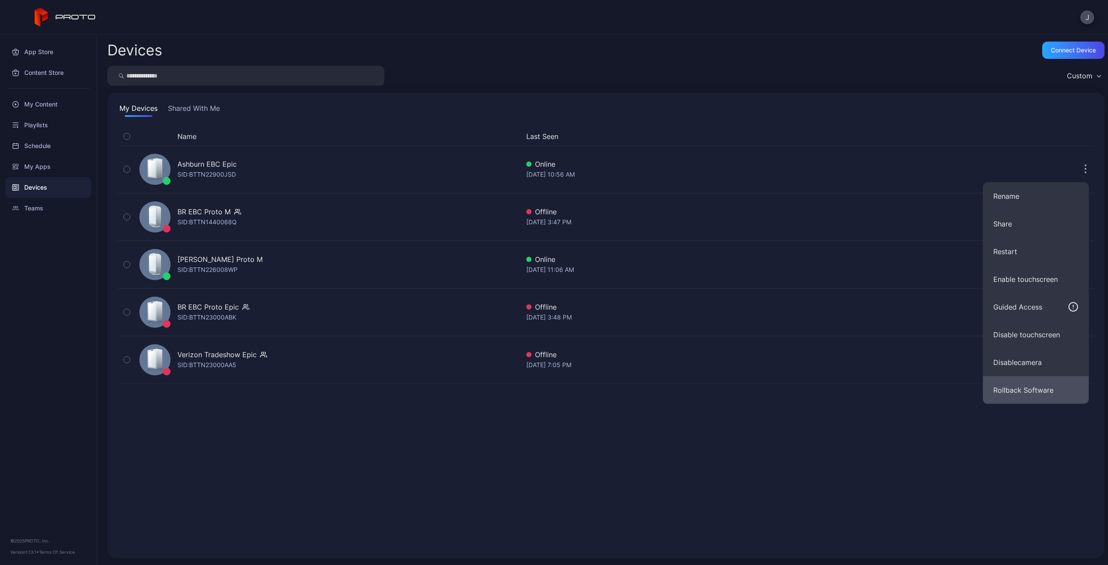
click at [1030, 396] on button "Rollback Software" at bounding box center [1036, 390] width 106 height 28
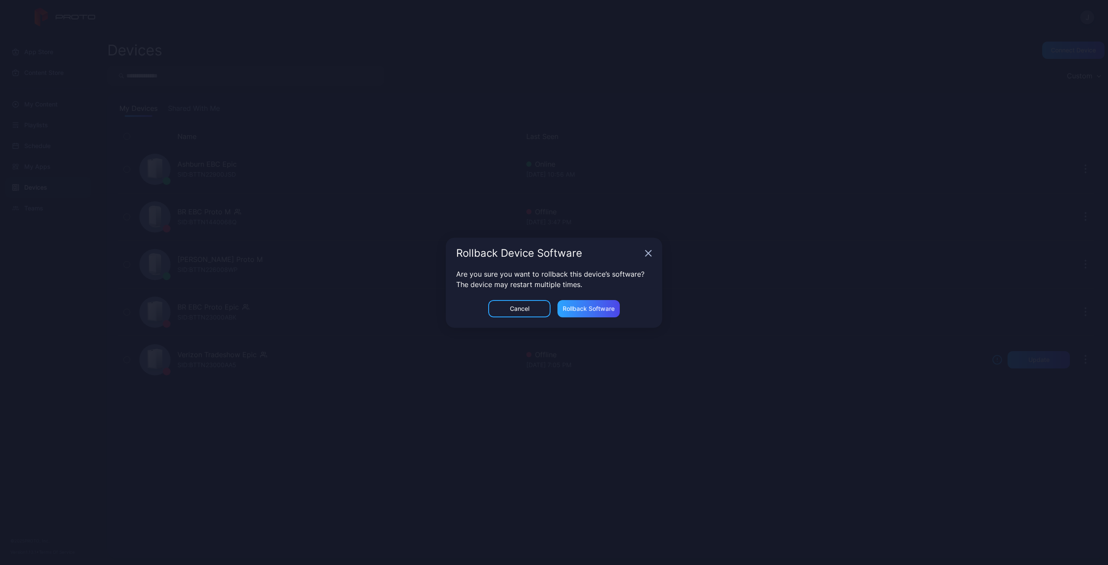
drag, startPoint x: 649, startPoint y: 254, endPoint x: 841, endPoint y: 256, distance: 192.3
click at [649, 255] on icon "button" at bounding box center [648, 253] width 7 height 7
